Goal: Browse casually

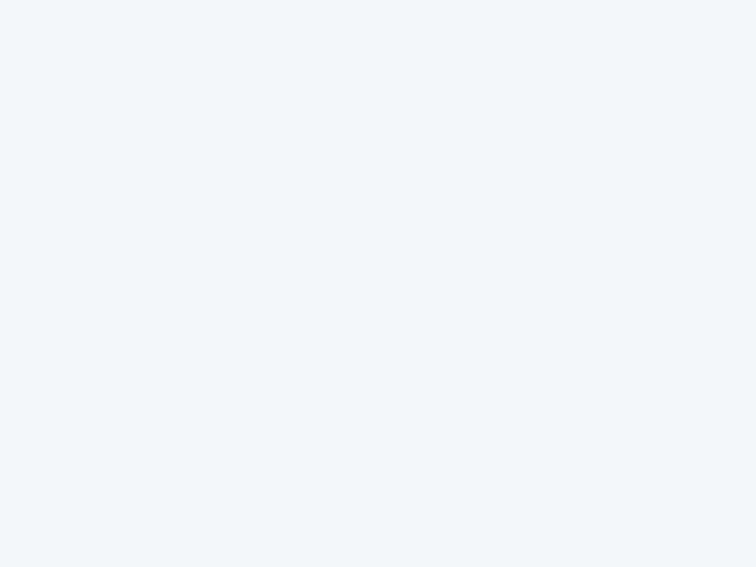
click at [378, 283] on div at bounding box center [378, 283] width 756 height 567
